Goal: Information Seeking & Learning: Learn about a topic

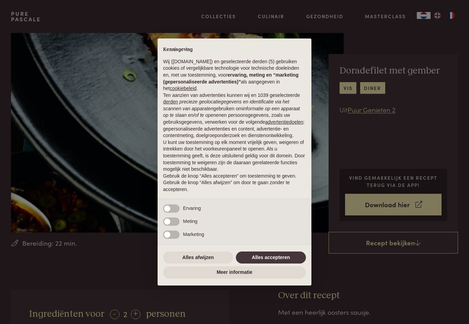
click at [286, 261] on button "Alles accepteren" at bounding box center [271, 258] width 70 height 12
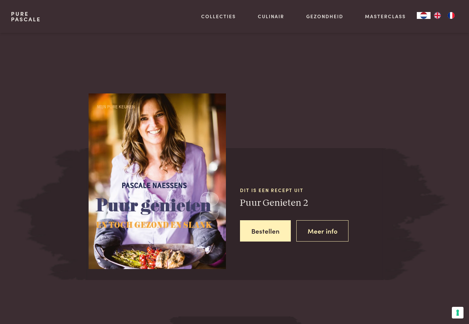
scroll to position [524, 0]
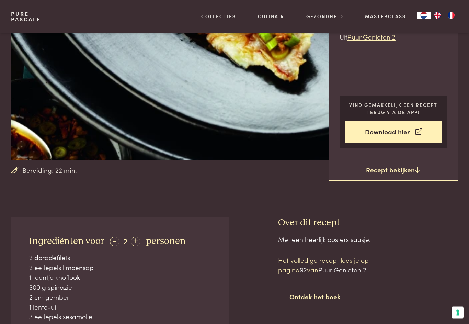
click at [415, 172] on icon at bounding box center [418, 170] width 6 height 7
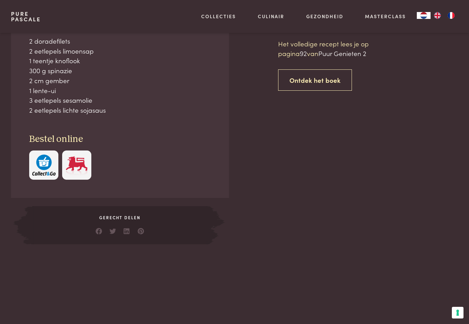
scroll to position [290, 0]
click at [334, 80] on link "Ontdek het boek" at bounding box center [315, 80] width 74 height 22
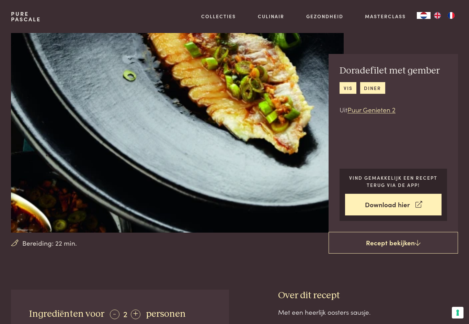
scroll to position [605, 0]
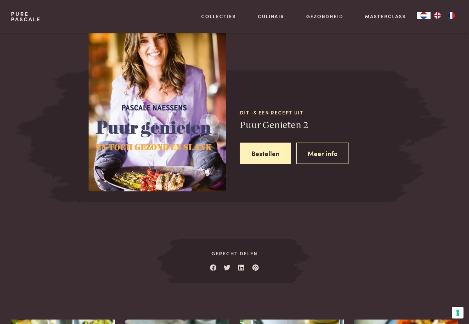
scroll to position [290, 0]
